Goal: Task Accomplishment & Management: Manage account settings

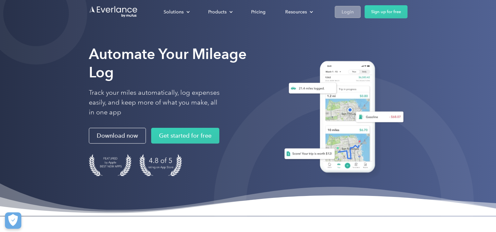
click at [338, 11] on link "Login" at bounding box center [348, 12] width 26 height 12
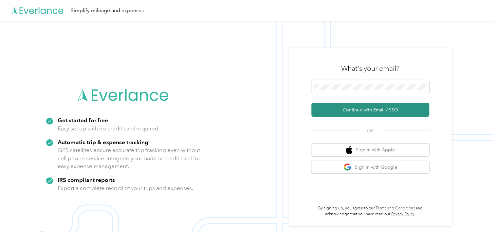
click at [342, 108] on button "Continue with Email / SSO" at bounding box center [371, 110] width 118 height 14
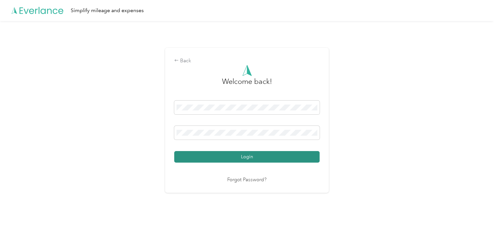
click at [199, 161] on button "Login" at bounding box center [247, 156] width 146 height 11
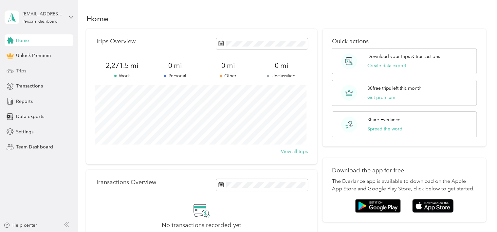
click at [19, 69] on span "Trips" at bounding box center [21, 71] width 10 height 7
